Goal: Find specific page/section: Find specific page/section

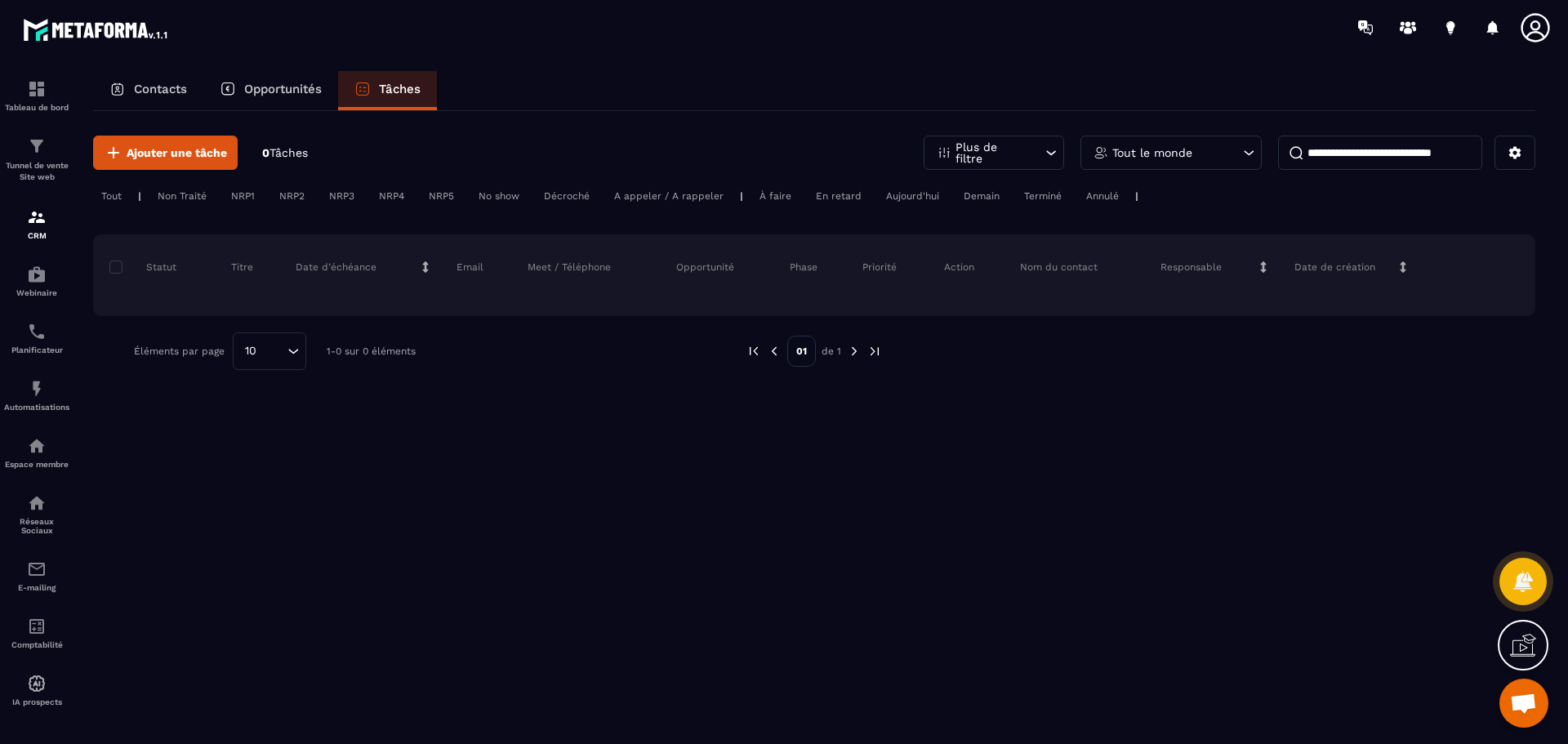
scroll to position [364, 0]
click at [29, 158] on div "Tunnel de vente Site web" at bounding box center [37, 159] width 65 height 46
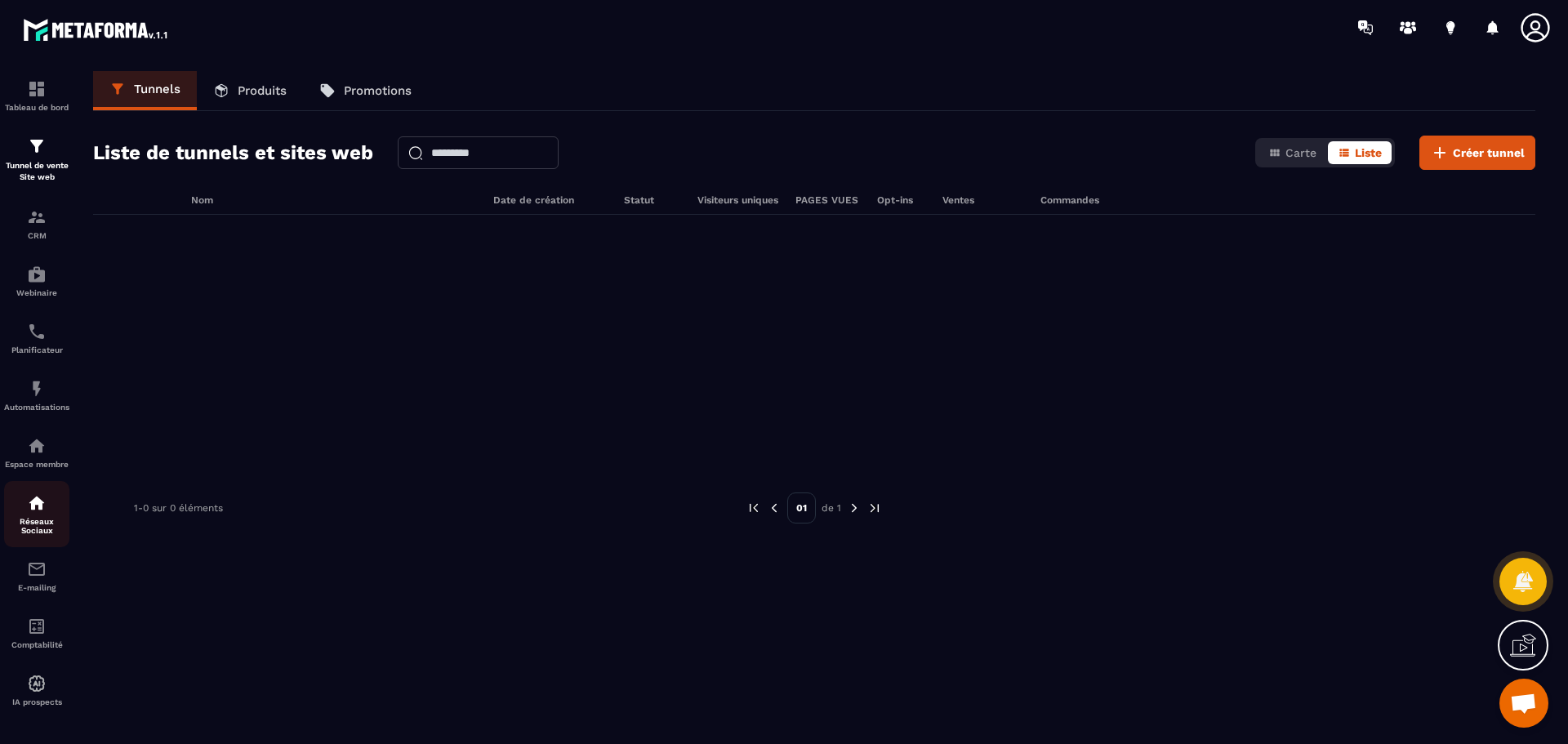
click at [32, 520] on p "Réseaux Sociaux" at bounding box center [37, 526] width 65 height 18
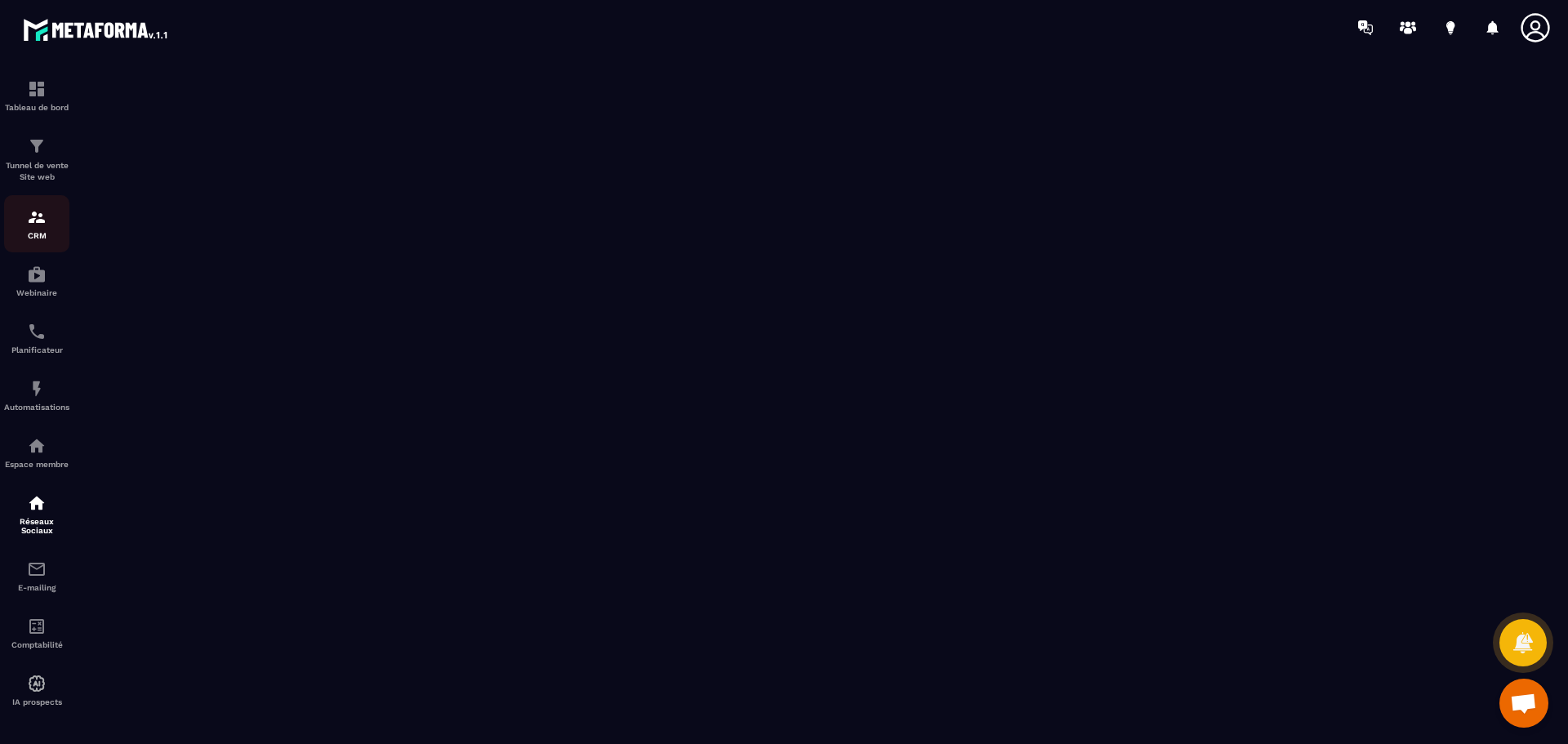
click at [32, 229] on div "CRM" at bounding box center [37, 223] width 65 height 32
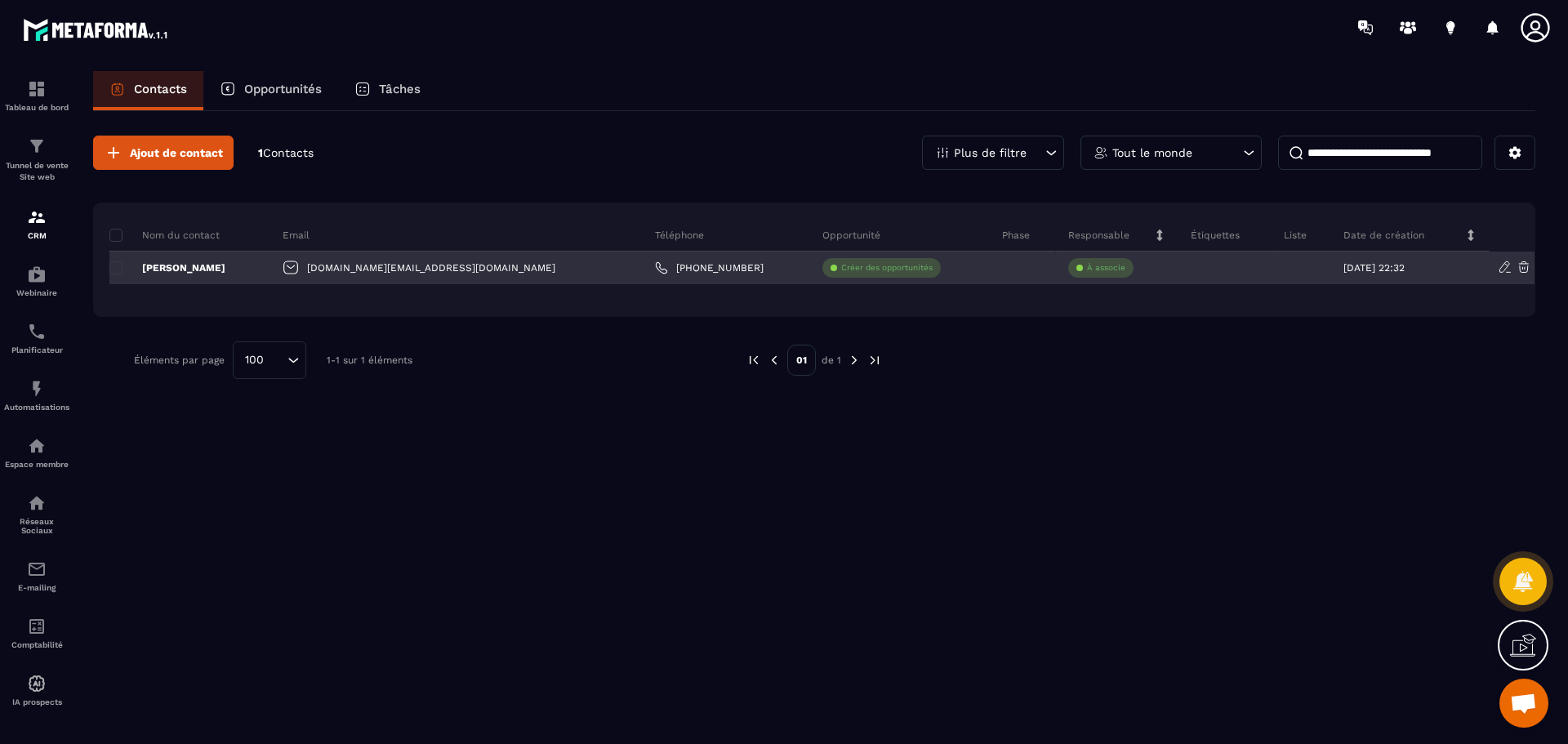
click at [151, 268] on p "[PERSON_NAME]" at bounding box center [167, 268] width 116 height 13
